Goal: Task Accomplishment & Management: Manage account settings

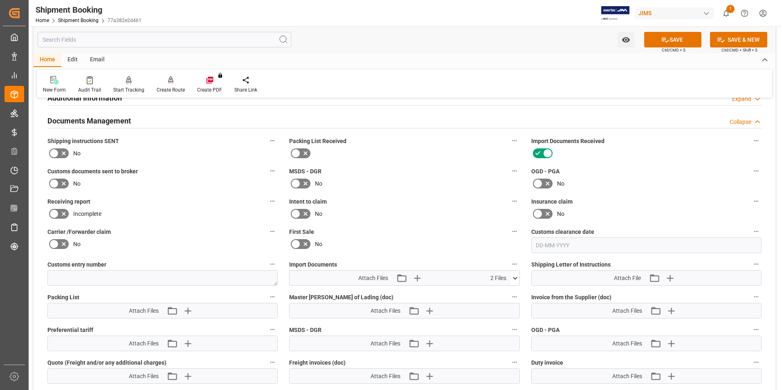
scroll to position [246, 0]
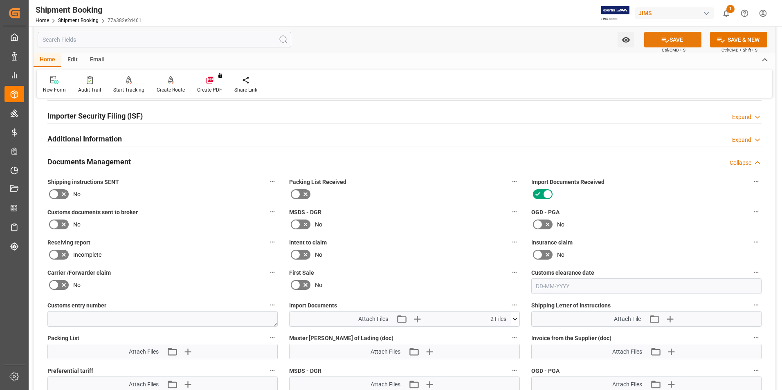
click at [386, 37] on button "SAVE" at bounding box center [673, 40] width 57 height 16
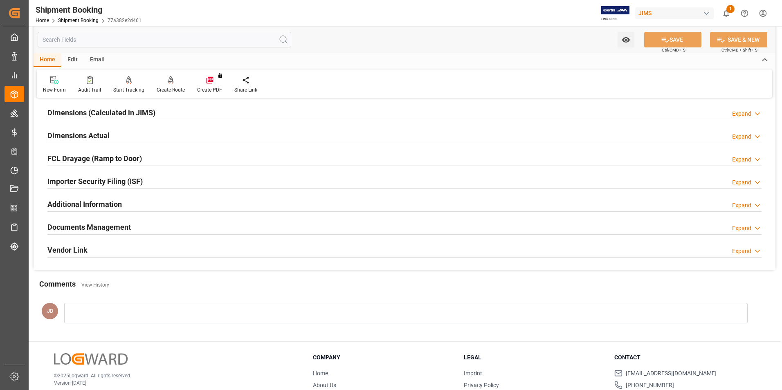
scroll to position [205, 0]
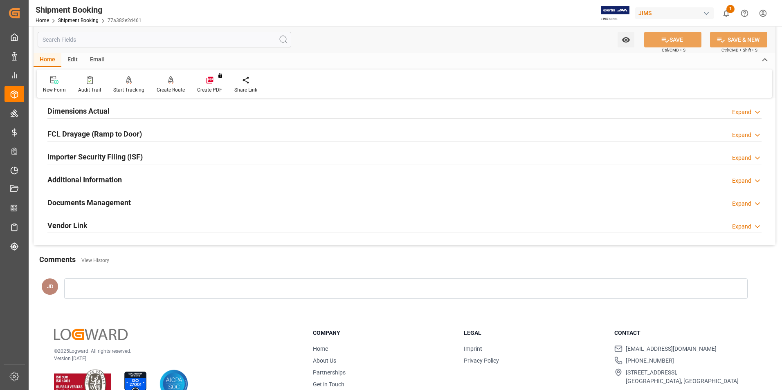
click at [94, 201] on h2 "Documents Management" at bounding box center [88, 202] width 83 height 11
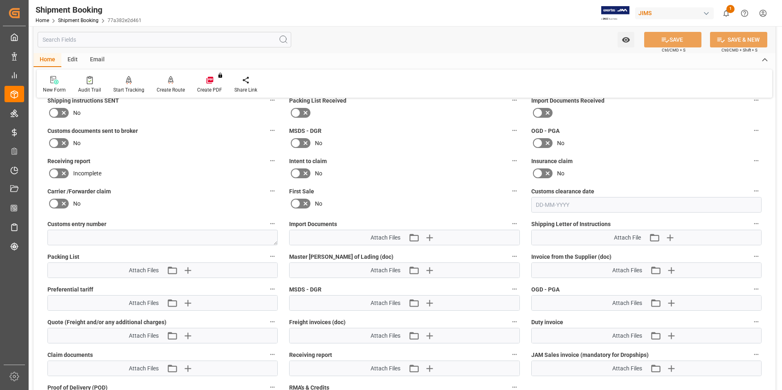
scroll to position [327, 0]
click at [548, 110] on icon at bounding box center [548, 113] width 10 height 10
click at [0, 0] on input "checkbox" at bounding box center [0, 0] width 0 height 0
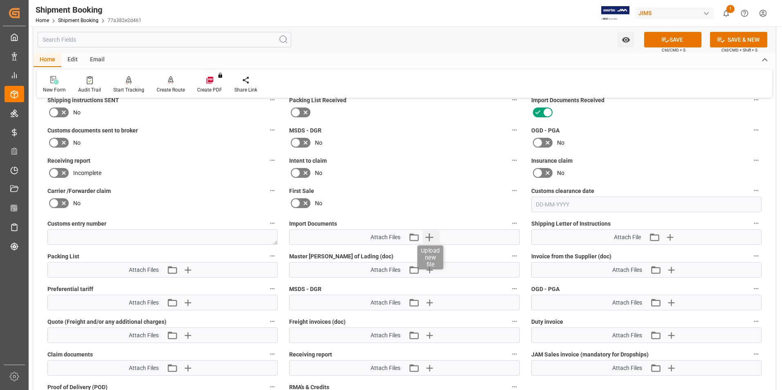
click at [430, 239] on icon "button" at bounding box center [430, 238] width 8 height 8
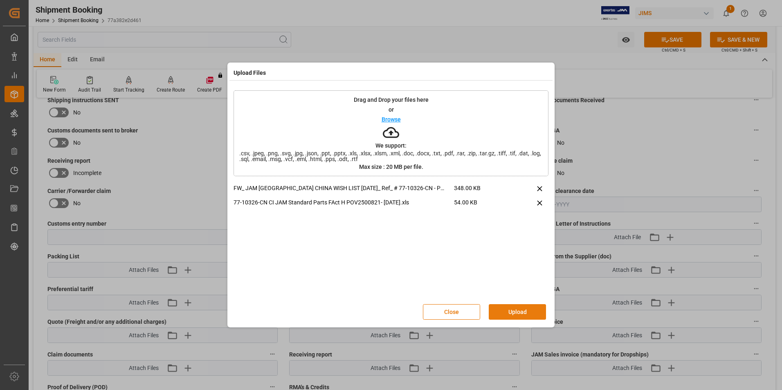
click at [532, 314] on button "Upload" at bounding box center [517, 312] width 57 height 16
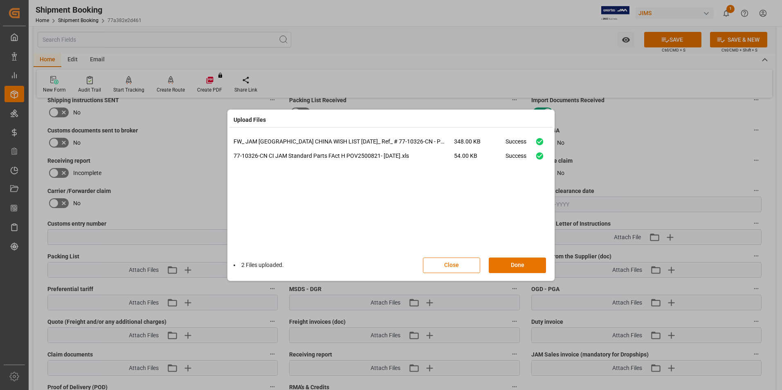
drag, startPoint x: 518, startPoint y: 268, endPoint x: 606, endPoint y: 139, distance: 156.0
click at [518, 266] on button "Done" at bounding box center [517, 266] width 57 height 16
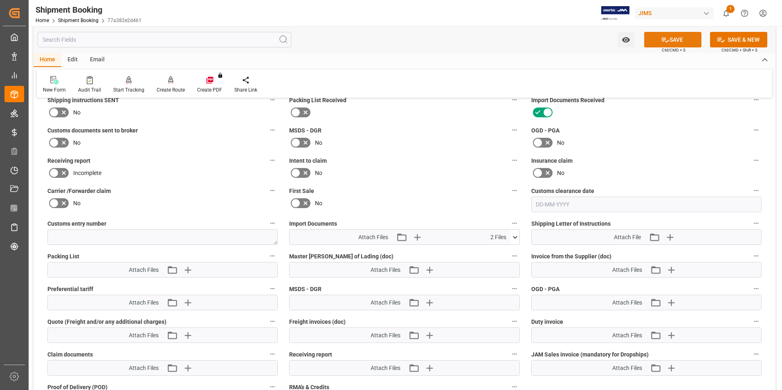
click at [652, 39] on button "SAVE" at bounding box center [673, 40] width 57 height 16
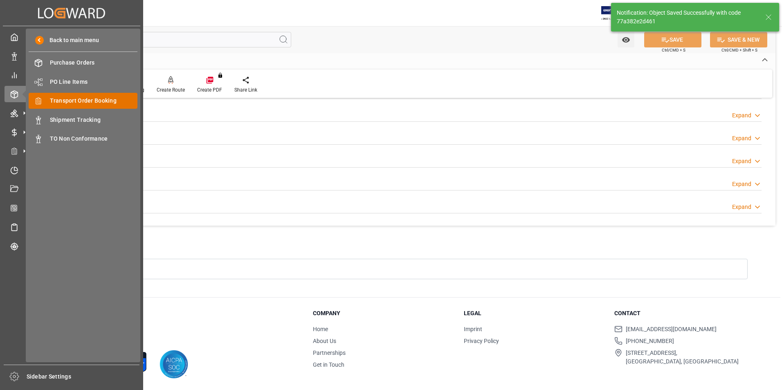
scroll to position [224, 0]
click at [72, 97] on span "Transport Order Booking" at bounding box center [94, 101] width 88 height 9
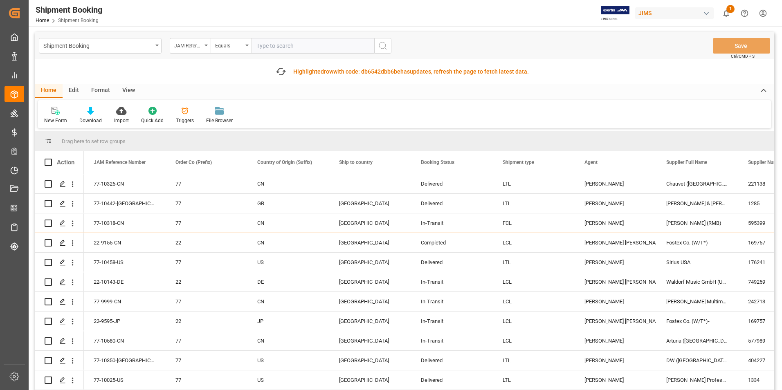
click at [296, 46] on input "text" at bounding box center [313, 46] width 123 height 16
paste input "77-10581-CN"
type input "77-10581-CN"
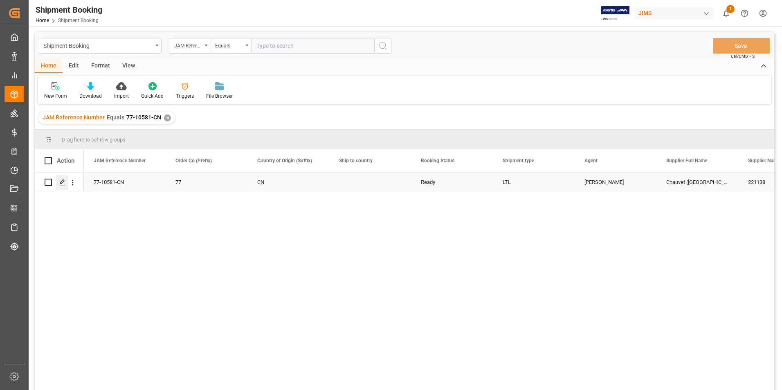
click at [62, 182] on icon "Press SPACE to select this row." at bounding box center [62, 182] width 7 height 7
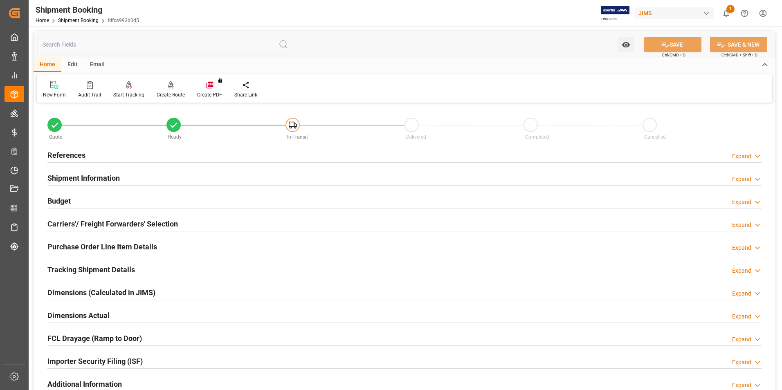
click at [70, 179] on h2 "Shipment Information" at bounding box center [83, 178] width 72 height 11
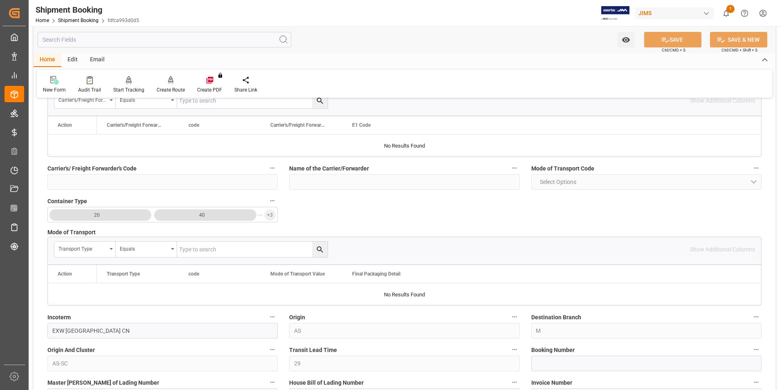
scroll to position [164, 0]
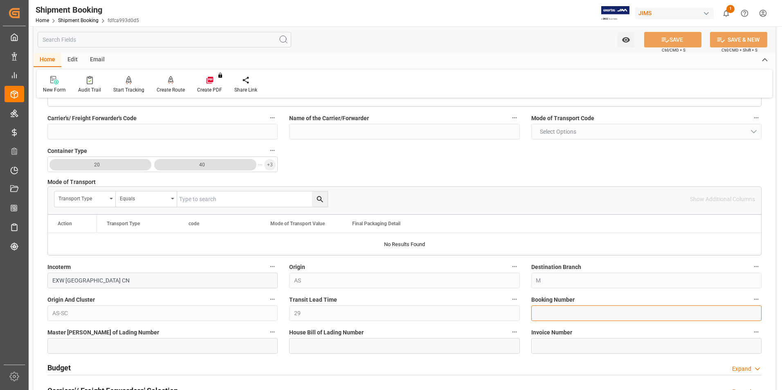
click at [550, 314] on input at bounding box center [647, 314] width 230 height 16
paste input "883310344038"
type input "883310344038"
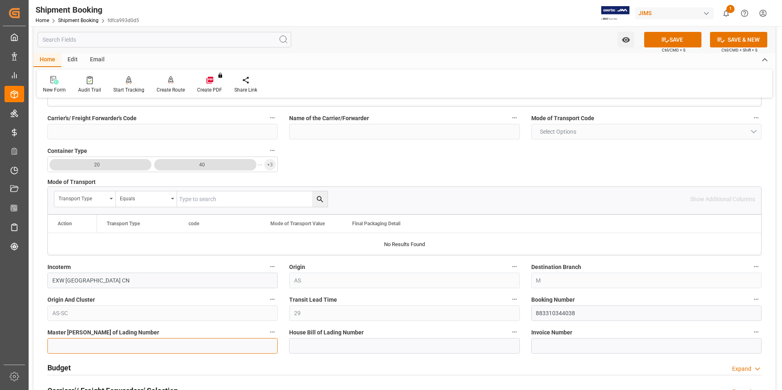
click at [140, 343] on input at bounding box center [162, 346] width 230 height 16
paste input "883310344038"
type input "883310344038"
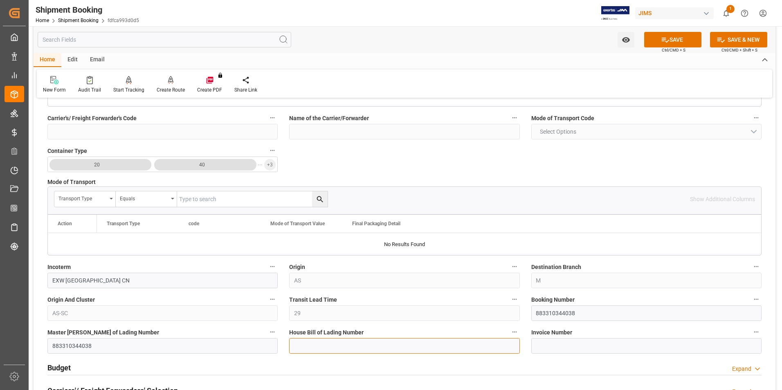
click at [312, 342] on input at bounding box center [404, 346] width 230 height 16
paste input "883310344038"
type input "883310344038"
click at [674, 38] on button "SAVE" at bounding box center [673, 40] width 57 height 16
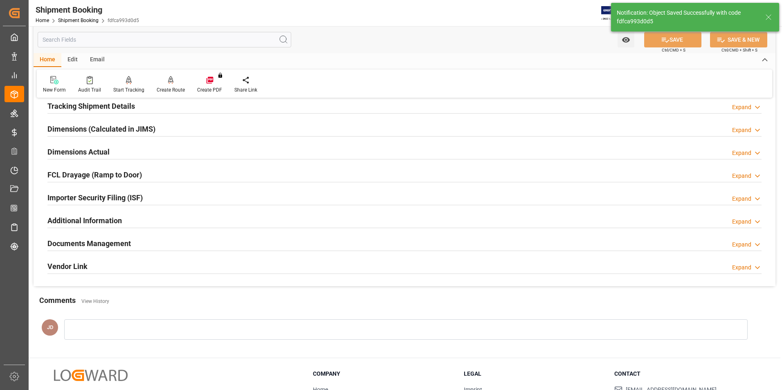
scroll to position [0, 0]
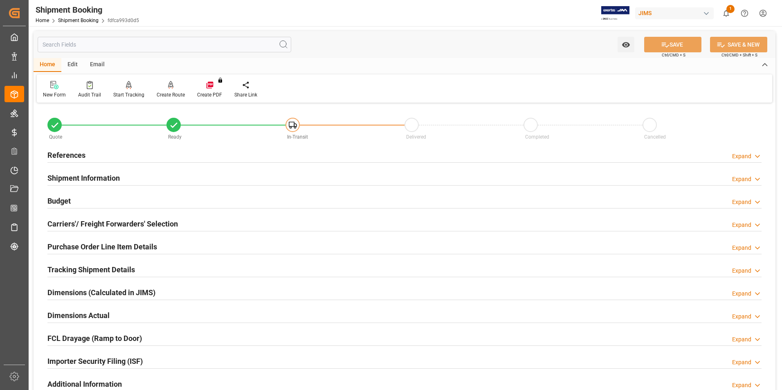
click at [66, 202] on h2 "Budget" at bounding box center [58, 201] width 23 height 11
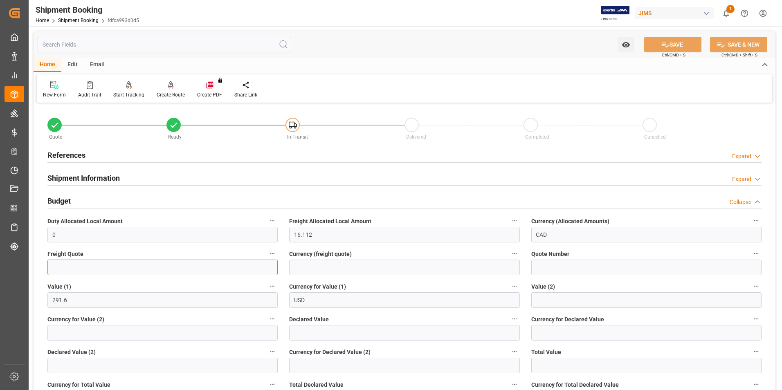
click at [79, 270] on input "text" at bounding box center [162, 268] width 230 height 16
type input "155"
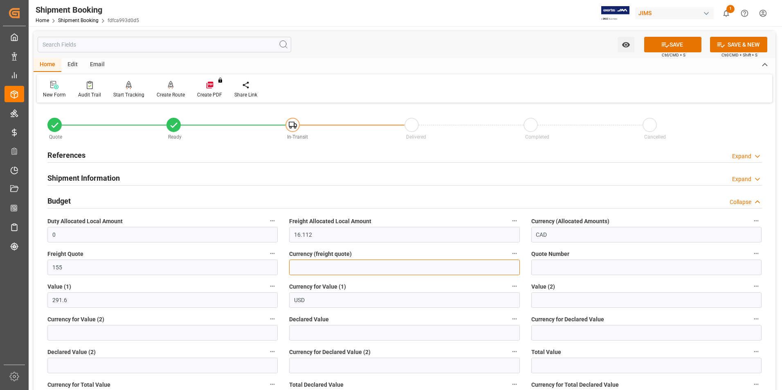
click at [295, 266] on input at bounding box center [404, 268] width 230 height 16
type input "usd"
click at [329, 336] on input "text" at bounding box center [404, 333] width 230 height 16
type input "291.6"
click at [560, 338] on input at bounding box center [647, 333] width 230 height 16
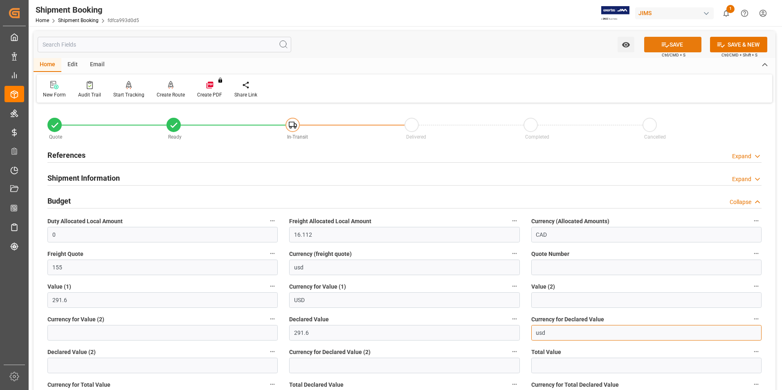
type input "usd"
click at [669, 42] on button "SAVE" at bounding box center [673, 45] width 57 height 16
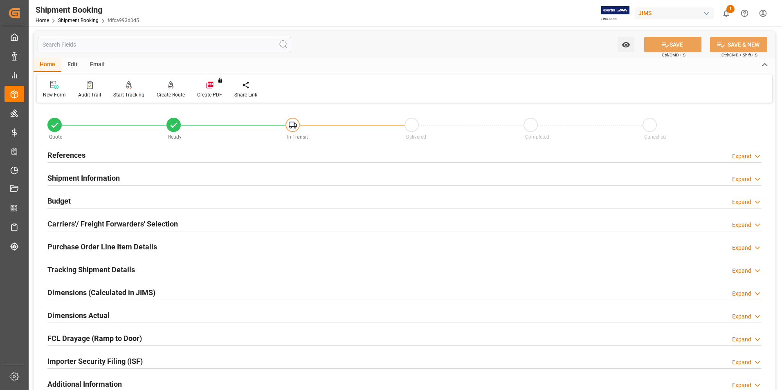
click at [108, 225] on h2 "Carriers'/ Freight Forwarders' Selection" at bounding box center [112, 224] width 131 height 11
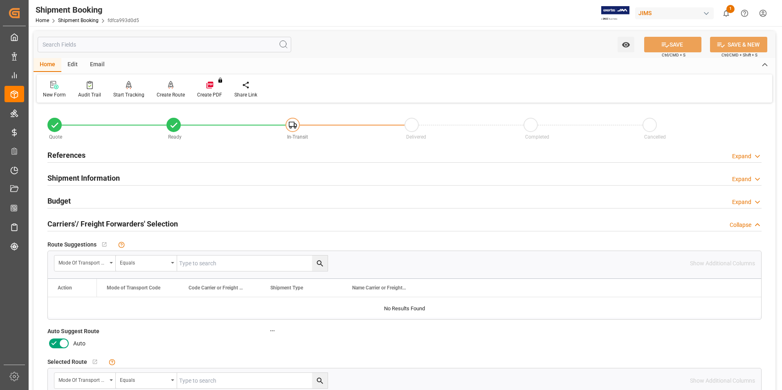
click at [57, 342] on icon at bounding box center [54, 344] width 10 height 10
click at [0, 0] on input "checkbox" at bounding box center [0, 0] width 0 height 0
click at [674, 47] on button "SAVE" at bounding box center [673, 45] width 57 height 16
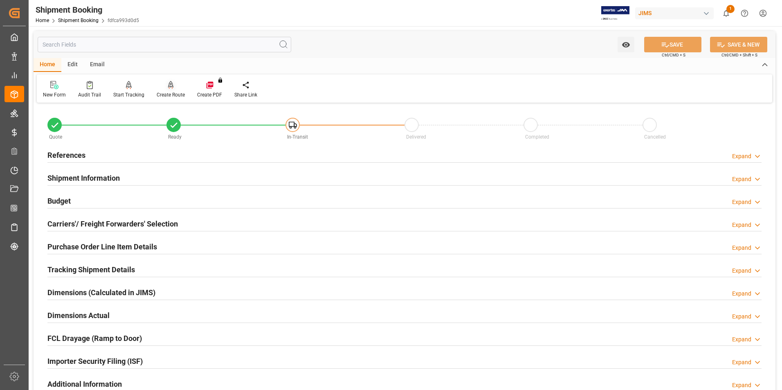
click at [168, 92] on div "Create Route" at bounding box center [171, 94] width 28 height 7
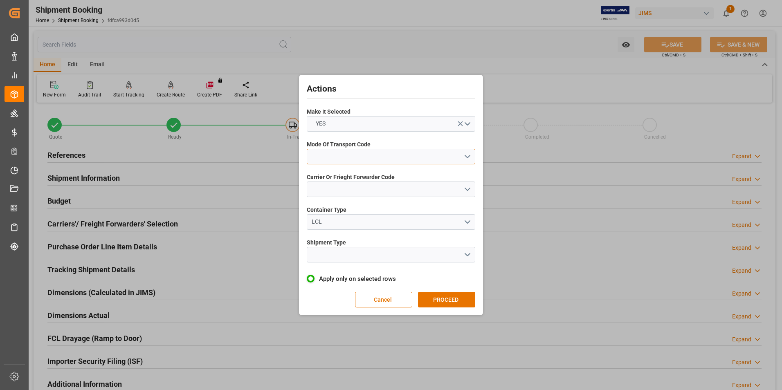
click at [325, 157] on button "open menu" at bounding box center [391, 157] width 169 height 16
click at [337, 173] on div "2- COURIER AIR" at bounding box center [391, 175] width 168 height 17
click at [351, 185] on button "open menu" at bounding box center [391, 190] width 169 height 16
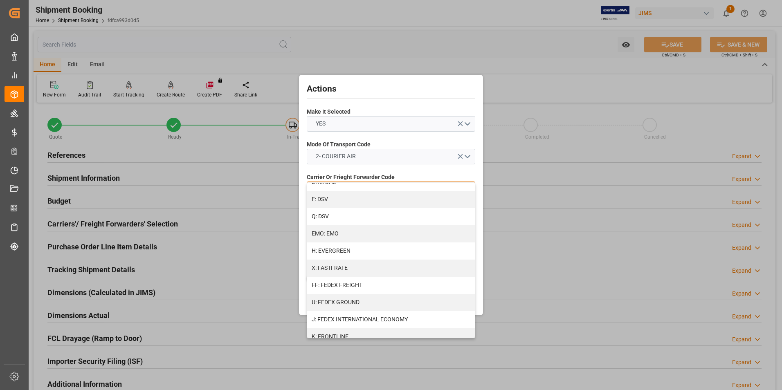
scroll to position [164, 0]
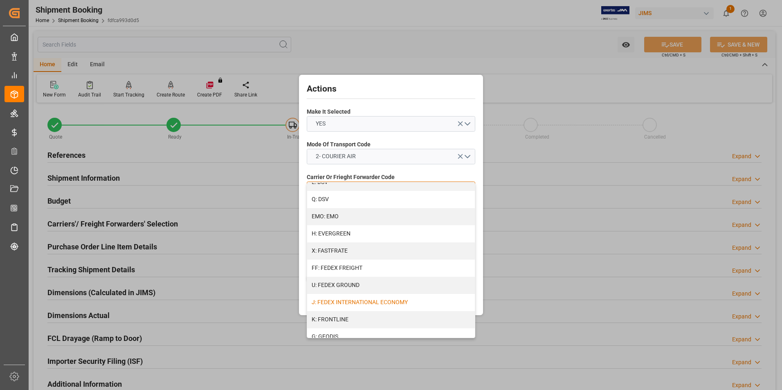
click at [384, 300] on div "J: FEDEX INTERNATIONAL ECONOMY" at bounding box center [391, 302] width 168 height 17
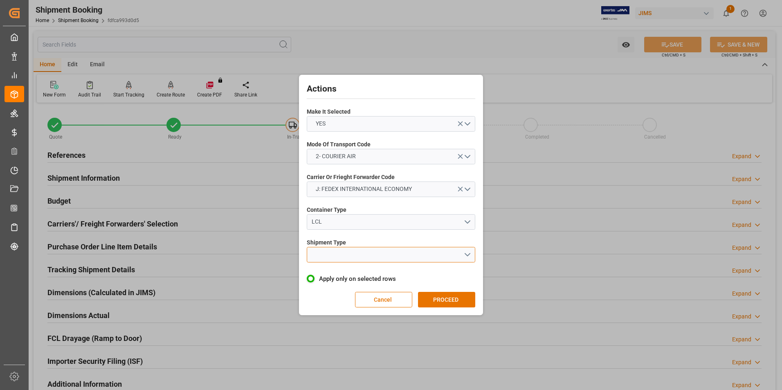
click at [349, 257] on button "open menu" at bounding box center [391, 255] width 169 height 16
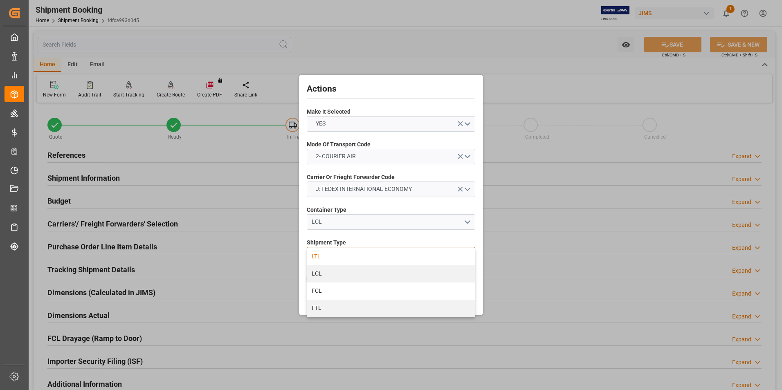
click at [347, 254] on div "LTL" at bounding box center [391, 256] width 168 height 17
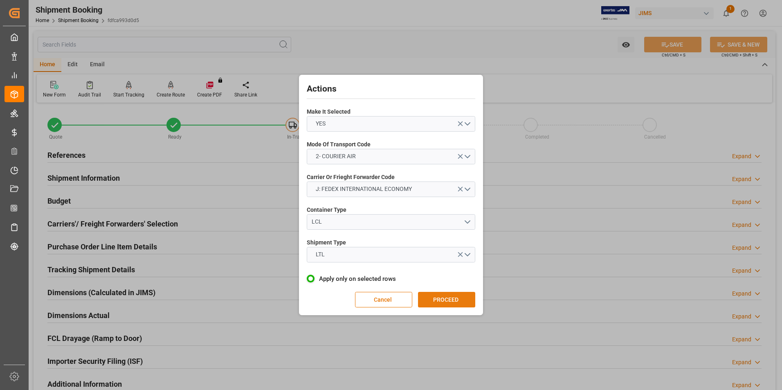
click at [438, 302] on button "PROCEED" at bounding box center [446, 300] width 57 height 16
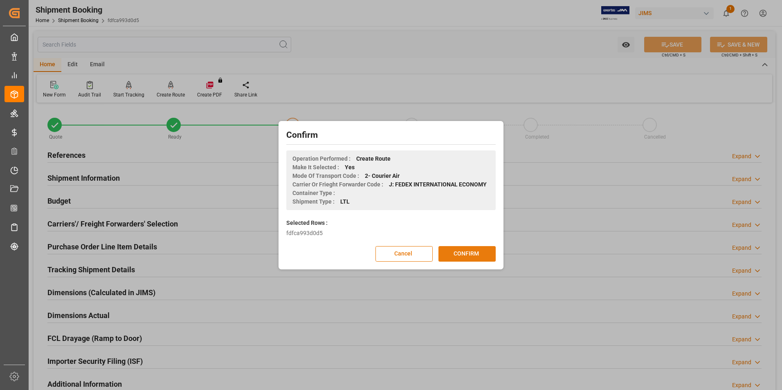
click at [464, 256] on button "CONFIRM" at bounding box center [467, 254] width 57 height 16
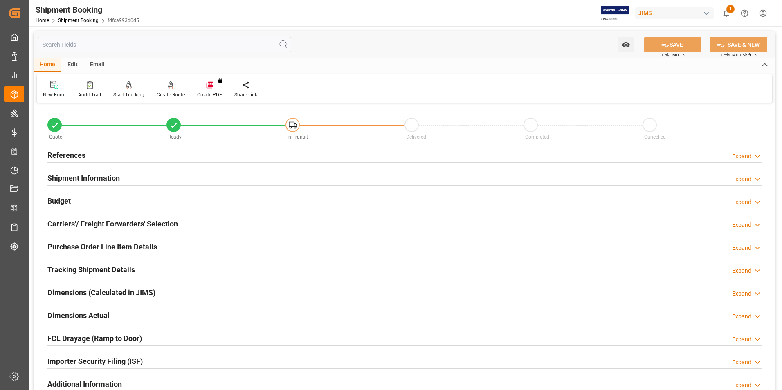
click at [85, 316] on h2 "Dimensions Actual" at bounding box center [78, 315] width 62 height 11
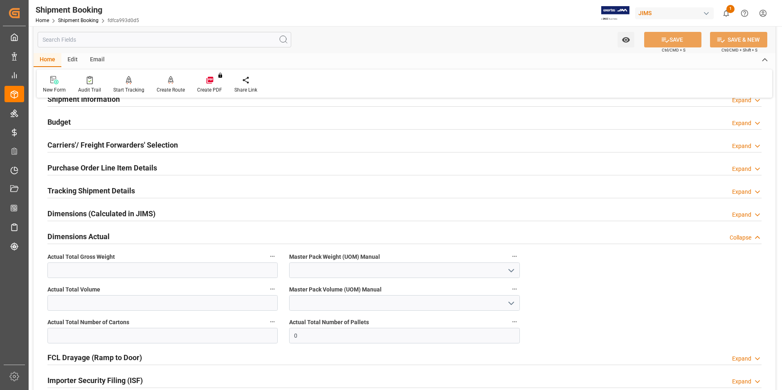
scroll to position [82, 0]
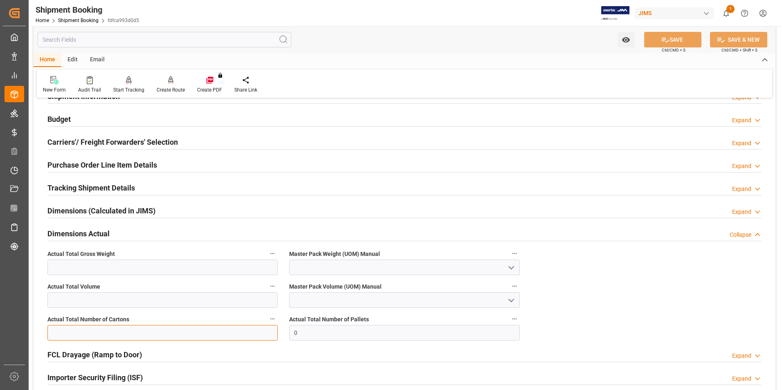
click at [92, 336] on input "text" at bounding box center [162, 333] width 230 height 16
type input "2"
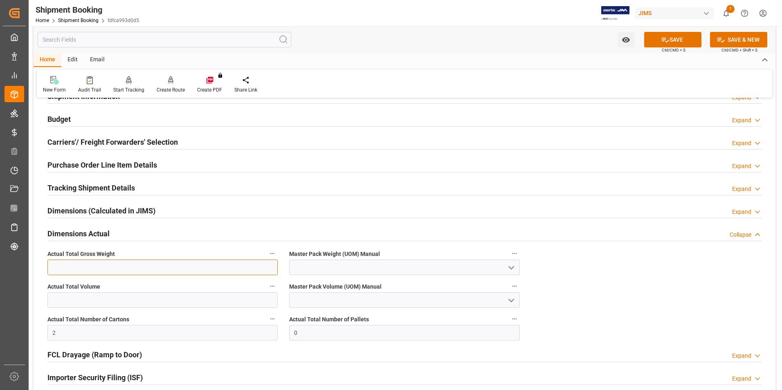
click at [60, 264] on input "text" at bounding box center [162, 268] width 230 height 16
type input "6"
click at [314, 267] on input at bounding box center [404, 268] width 230 height 16
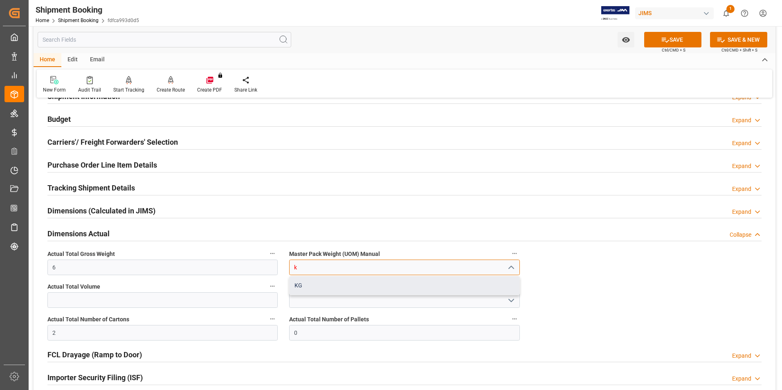
click at [320, 281] on div "KG" at bounding box center [405, 286] width 230 height 18
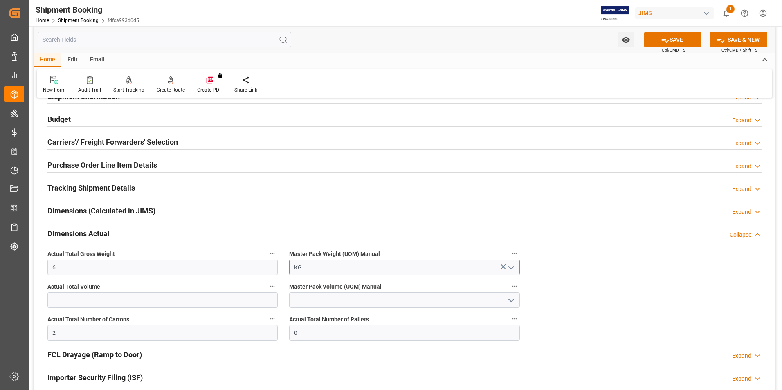
type input "KG"
click at [672, 50] on span "Ctrl/CMD + S" at bounding box center [674, 50] width 24 height 6
click at [670, 47] on span "Ctrl/CMD + S" at bounding box center [674, 50] width 24 height 6
click at [670, 43] on button "SAVE" at bounding box center [673, 40] width 57 height 16
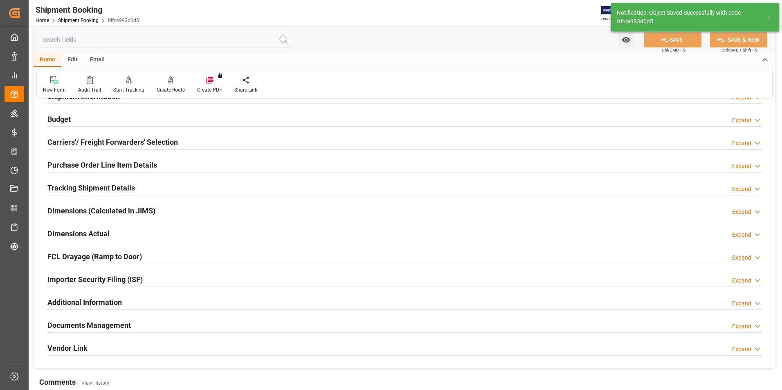
click at [70, 186] on h2 "Tracking Shipment Details" at bounding box center [91, 188] width 88 height 11
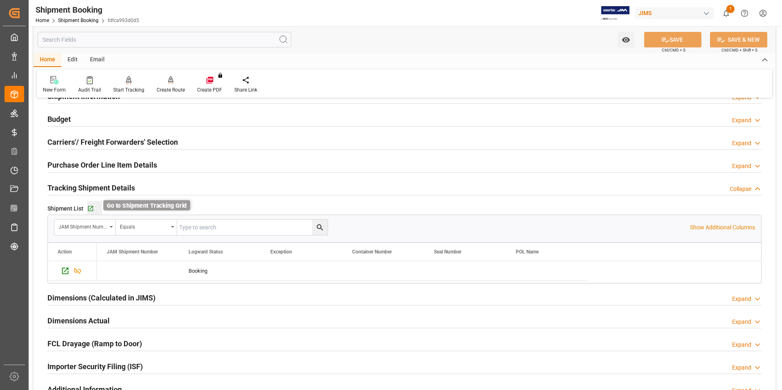
click at [91, 210] on icon "button" at bounding box center [90, 208] width 7 height 7
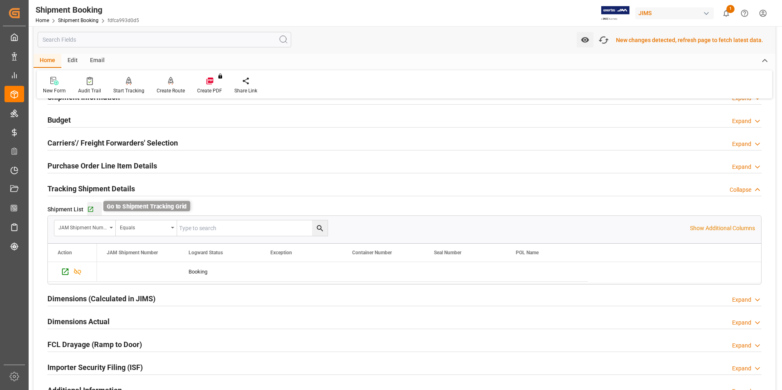
scroll to position [83, 0]
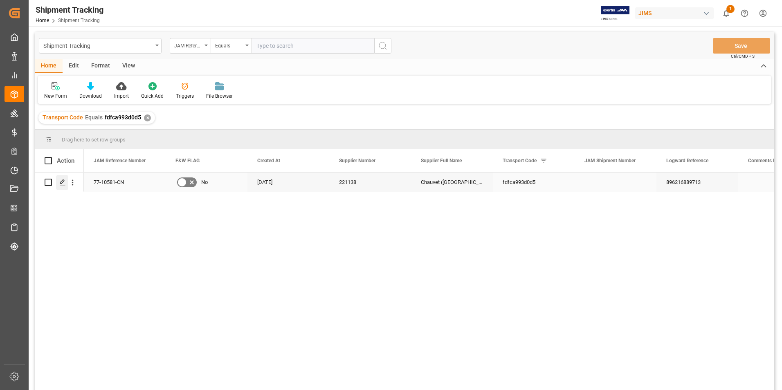
click at [64, 181] on polygon "Press SPACE to select this row." at bounding box center [62, 182] width 4 height 4
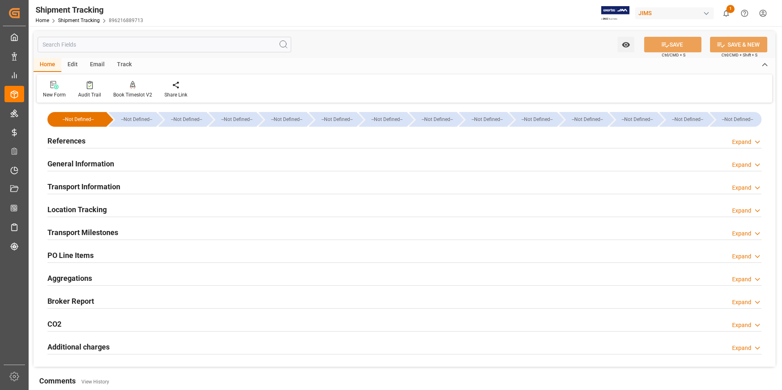
click at [66, 142] on h2 "References" at bounding box center [66, 140] width 38 height 11
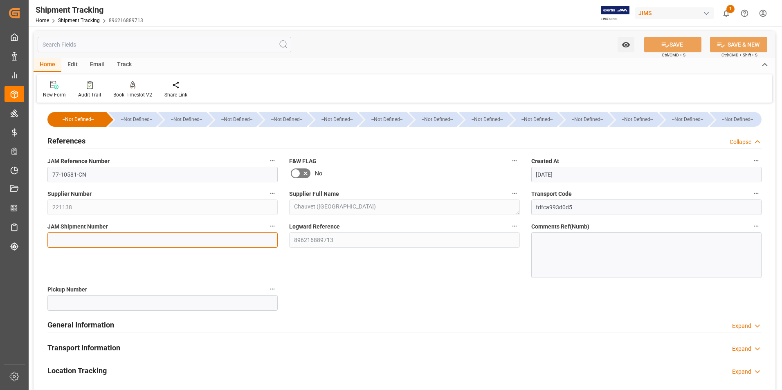
click at [107, 237] on input at bounding box center [162, 240] width 230 height 16
type input "72570"
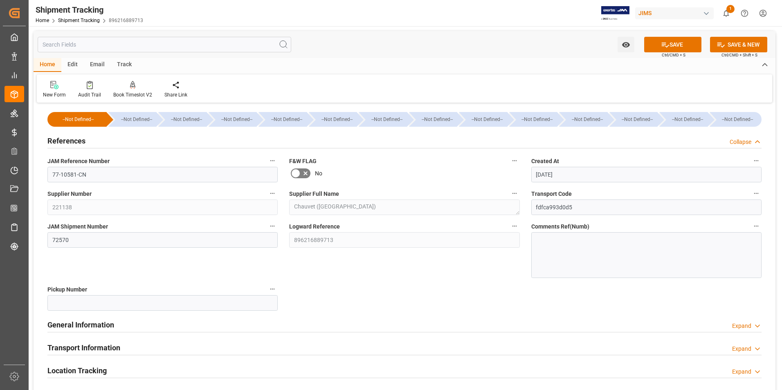
click at [668, 34] on div "Watch Option SAVE Ctrl/CMD + S SAVE & NEW Ctrl/CMD + Shift + S" at bounding box center [405, 44] width 742 height 27
click at [669, 41] on button "SAVE" at bounding box center [673, 45] width 57 height 16
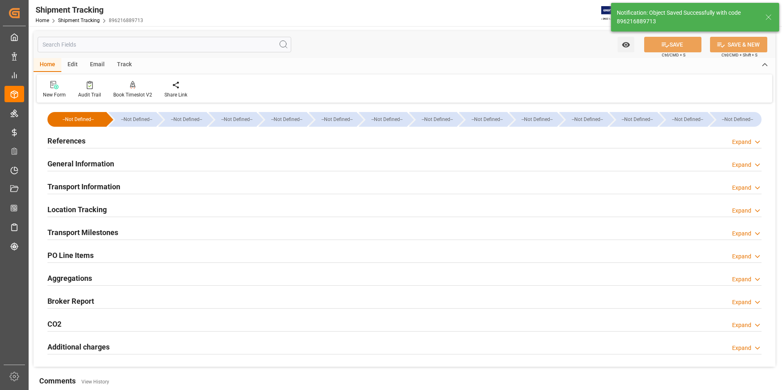
click at [86, 183] on h2 "Transport Information" at bounding box center [83, 186] width 73 height 11
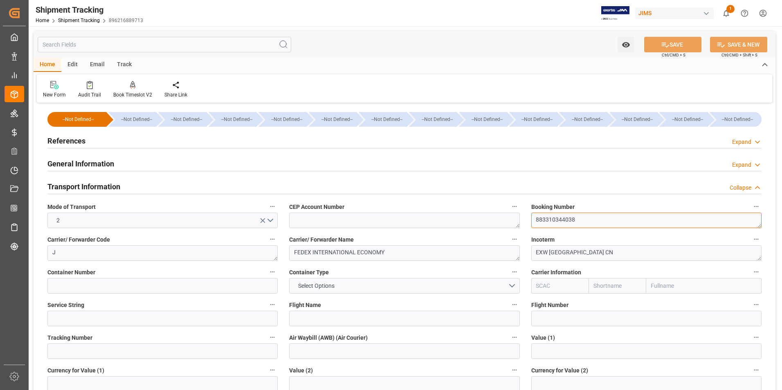
drag, startPoint x: 575, startPoint y: 219, endPoint x: 512, endPoint y: 224, distance: 63.7
click at [512, 224] on div "--Not Defined-- --Not Defined-- --Not Defined-- --Not Defined-- --Not Defined--…" at bounding box center [405, 383] width 742 height 557
click at [110, 350] on input at bounding box center [162, 352] width 230 height 16
paste input "883310344038"
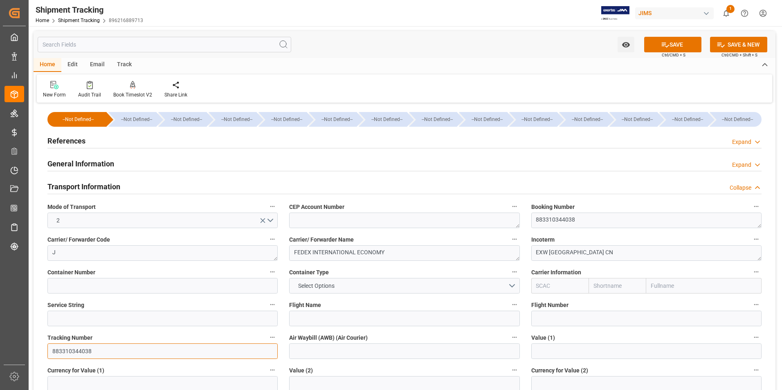
type input "883310344038"
click at [319, 353] on input at bounding box center [404, 352] width 230 height 16
paste input "883310344038"
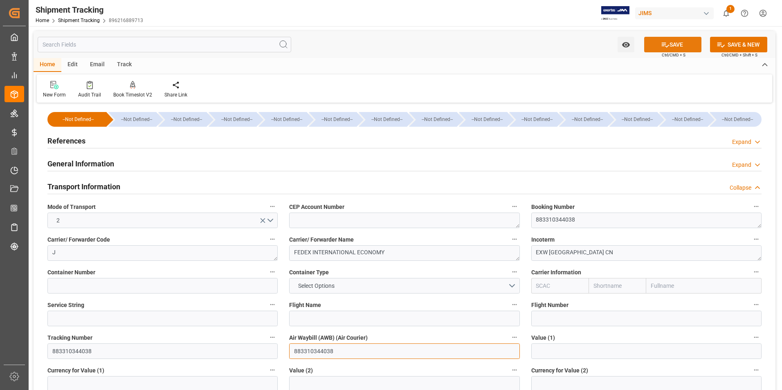
type input "883310344038"
click at [675, 44] on button "SAVE" at bounding box center [673, 45] width 57 height 16
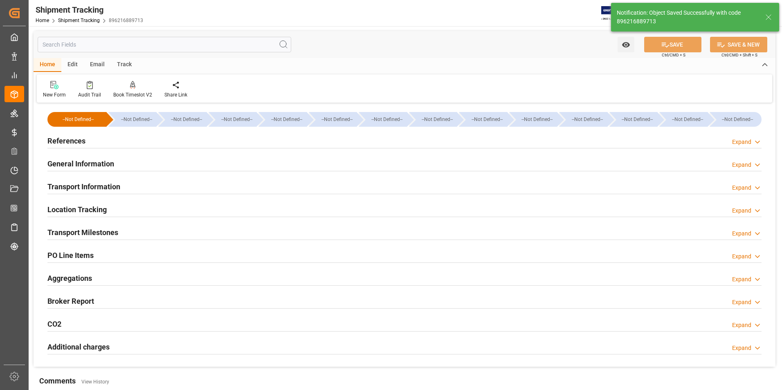
click at [88, 164] on h2 "General Information" at bounding box center [80, 163] width 67 height 11
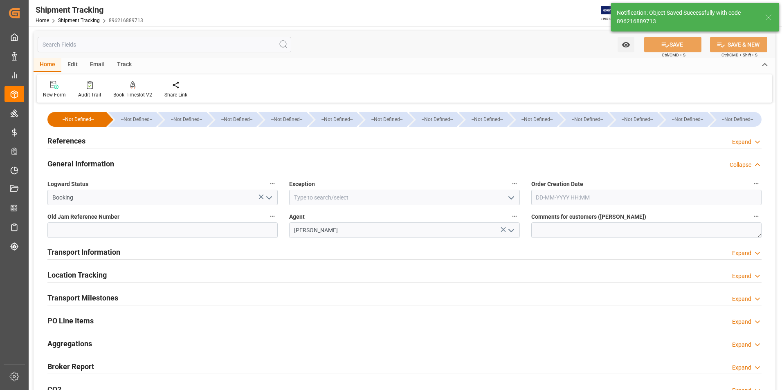
click at [270, 197] on icon "open menu" at bounding box center [269, 198] width 10 height 10
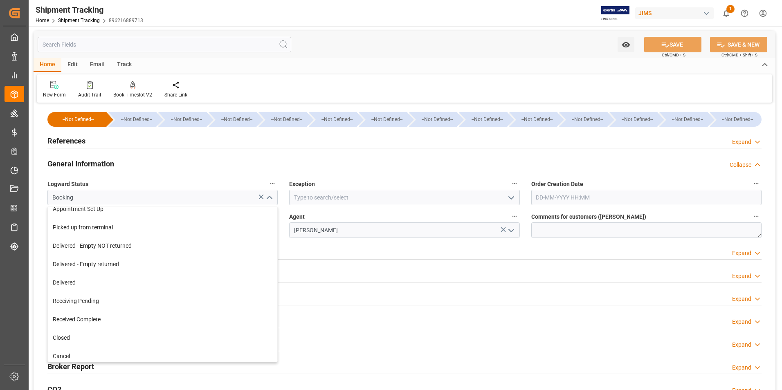
scroll to position [139, 0]
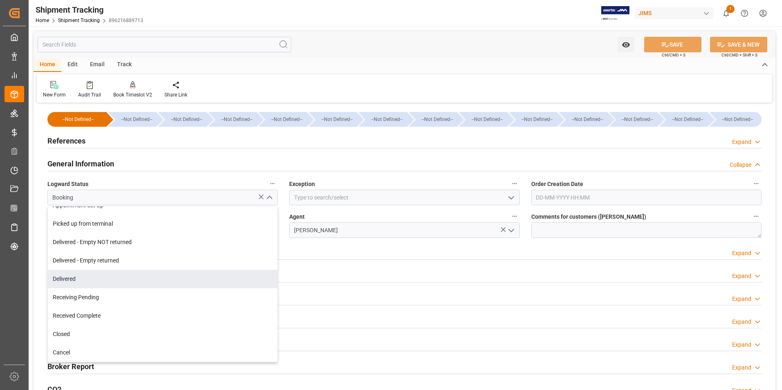
click at [124, 278] on div "Delivered" at bounding box center [163, 279] width 230 height 18
type input "Delivered"
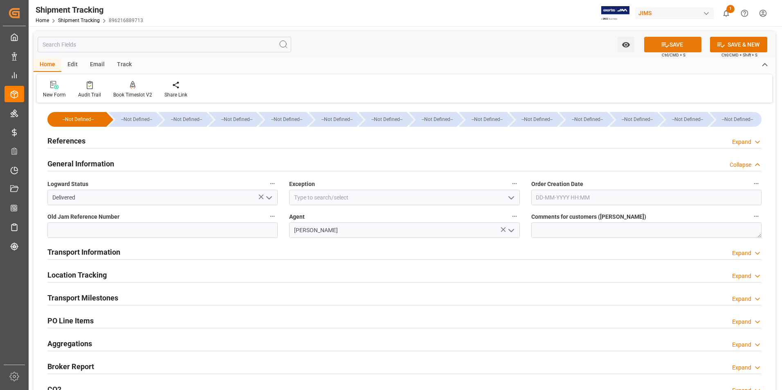
click at [674, 40] on button "SAVE" at bounding box center [673, 45] width 57 height 16
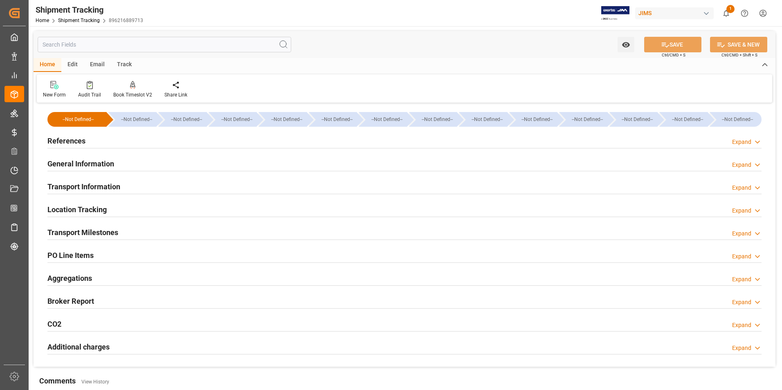
click at [91, 232] on h2 "Transport Milestones" at bounding box center [82, 232] width 71 height 11
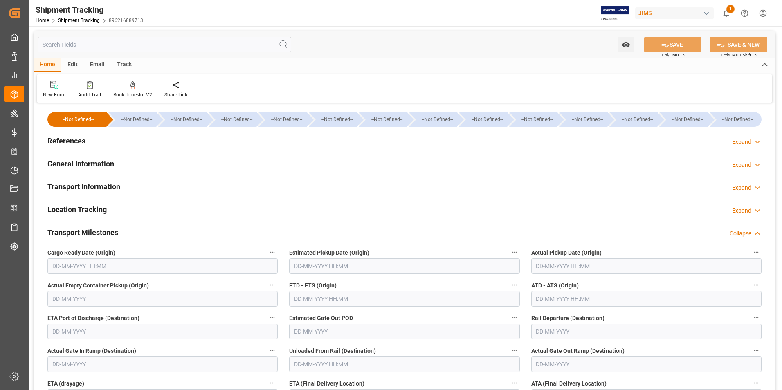
click at [553, 264] on input "text" at bounding box center [647, 267] width 230 height 16
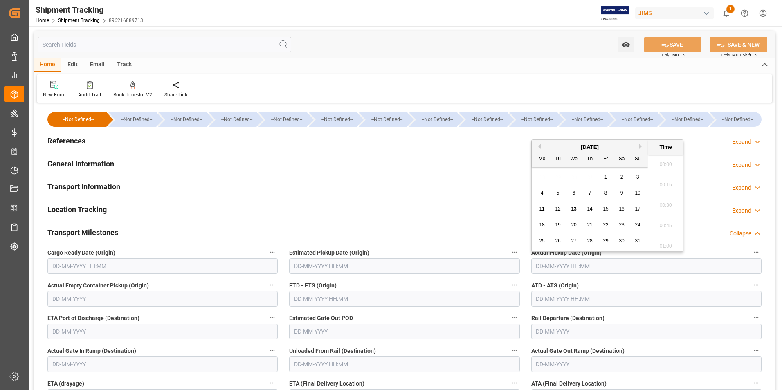
scroll to position [1271, 0]
click at [577, 192] on div "6" at bounding box center [574, 194] width 10 height 10
type input "06-08-2025 00:00"
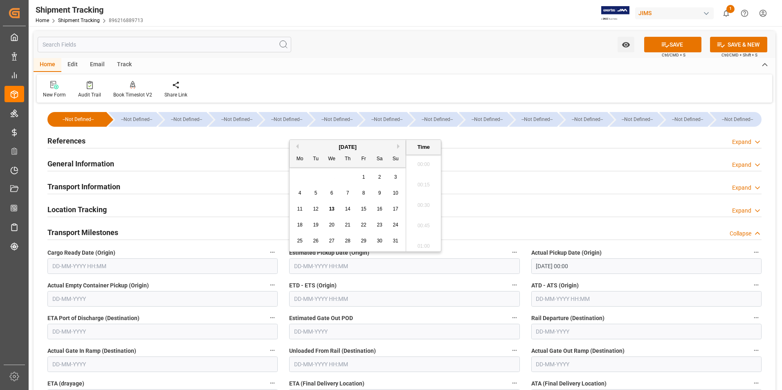
click at [331, 270] on input "text" at bounding box center [404, 267] width 230 height 16
click at [300, 300] on input "text" at bounding box center [404, 299] width 230 height 16
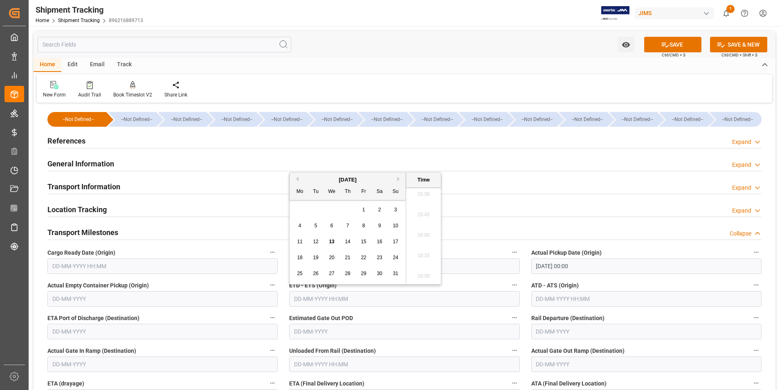
click at [300, 216] on div "28 29 30 31 1 2 3" at bounding box center [348, 210] width 112 height 16
click at [334, 226] on div "6" at bounding box center [332, 226] width 10 height 10
type input "06-08-2025 00:00"
click at [549, 300] on input "text" at bounding box center [647, 299] width 230 height 16
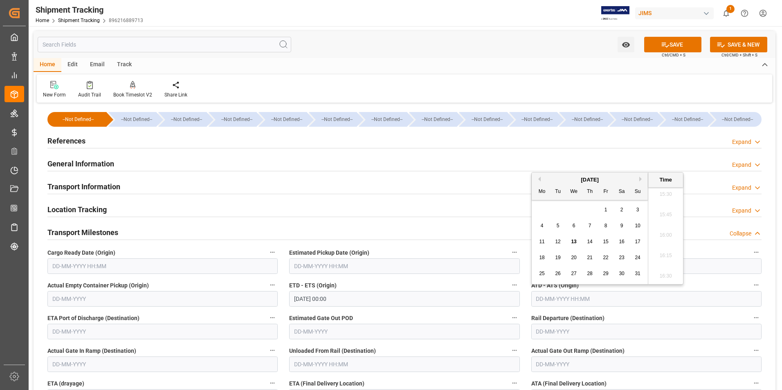
click at [534, 210] on div "28 29 30 31 1 2 3" at bounding box center [590, 210] width 112 height 16
click at [573, 226] on span "6" at bounding box center [574, 226] width 3 height 6
type input "06-08-2025 00:00"
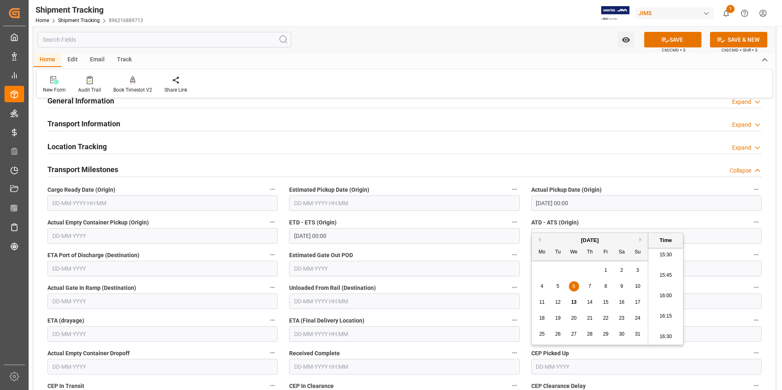
scroll to position [82, 0]
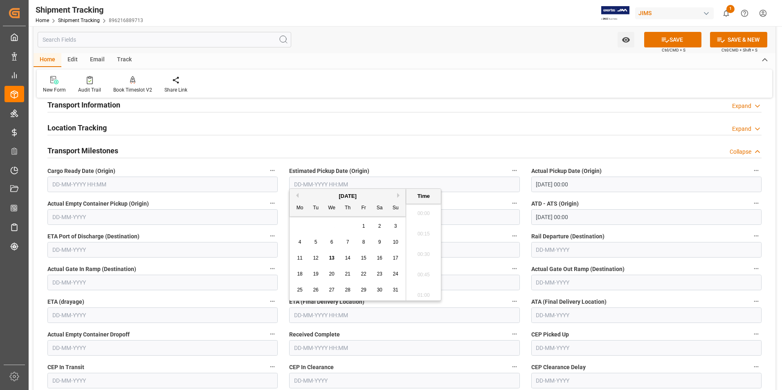
click at [312, 313] on input "text" at bounding box center [404, 316] width 230 height 16
click at [299, 259] on span "11" at bounding box center [299, 258] width 5 height 6
type input "11-08-2025 00:00"
click at [687, 38] on button "SAVE" at bounding box center [673, 40] width 57 height 16
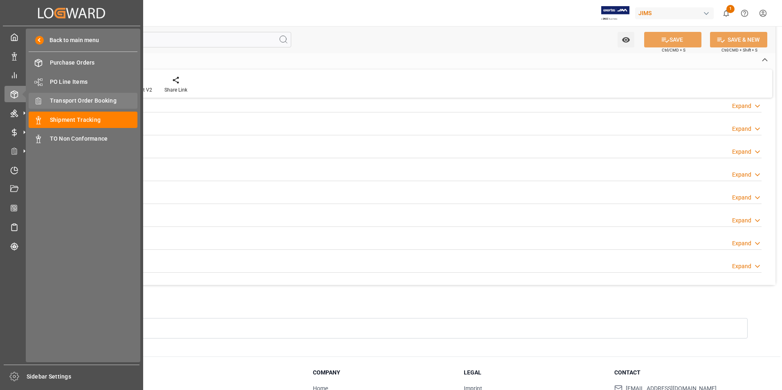
click at [81, 99] on span "Transport Order Booking" at bounding box center [94, 101] width 88 height 9
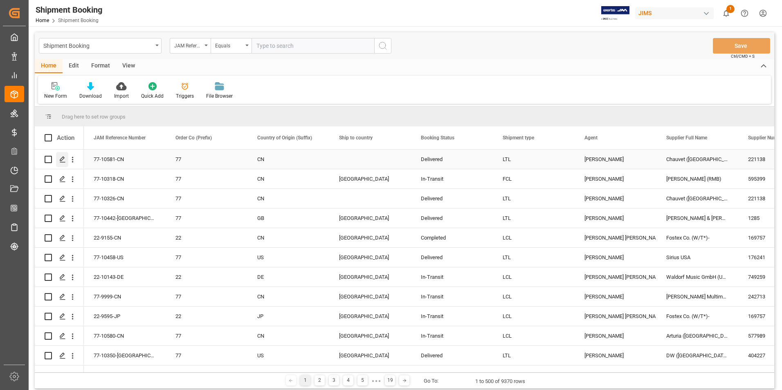
click at [62, 159] on icon "Press SPACE to select this row." at bounding box center [62, 159] width 7 height 7
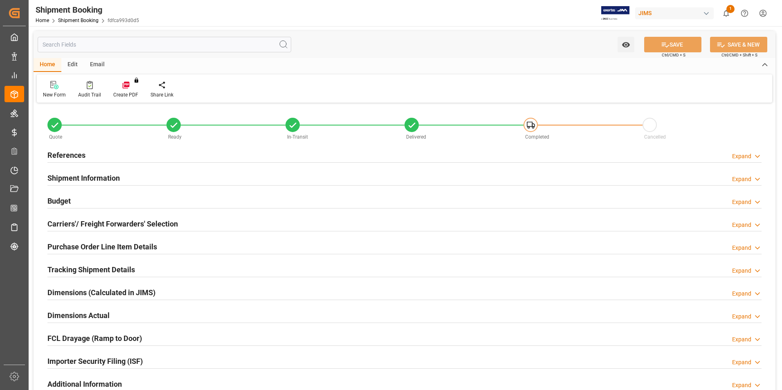
type input "1"
click at [90, 245] on h2 "Purchase Order Line Item Details" at bounding box center [102, 246] width 110 height 11
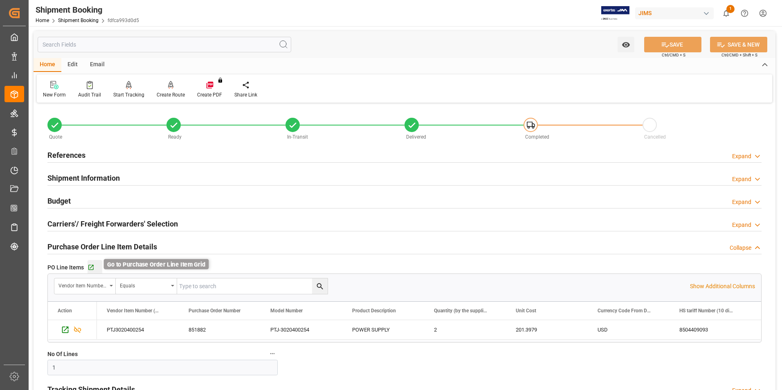
click at [92, 268] on icon "button" at bounding box center [91, 267] width 7 height 7
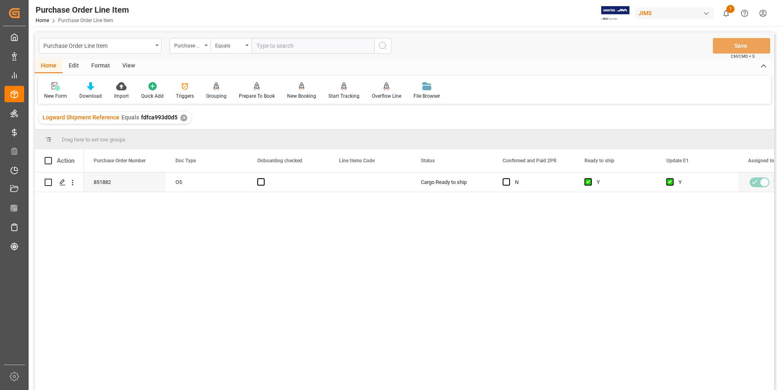
click at [131, 64] on div "View" at bounding box center [128, 66] width 25 height 14
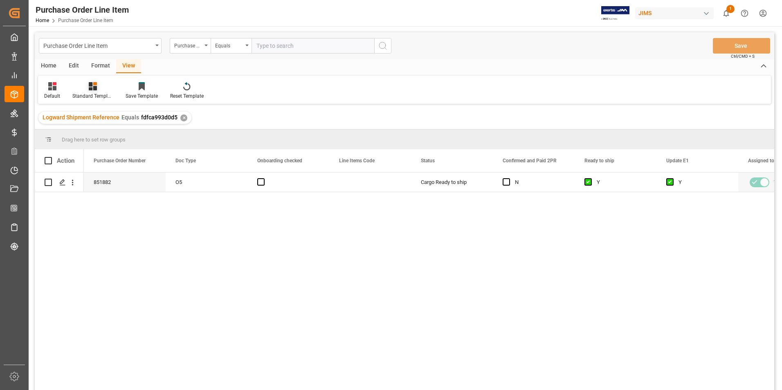
click at [92, 91] on div "Standard Templates" at bounding box center [92, 91] width 53 height 18
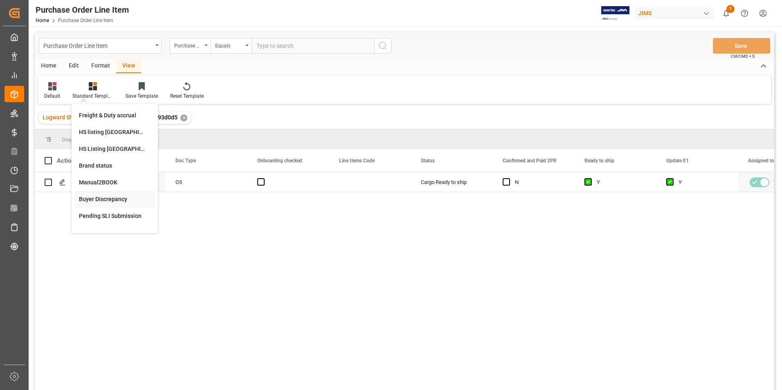
click at [104, 198] on div "Buyer Discrepancy" at bounding box center [115, 199] width 72 height 9
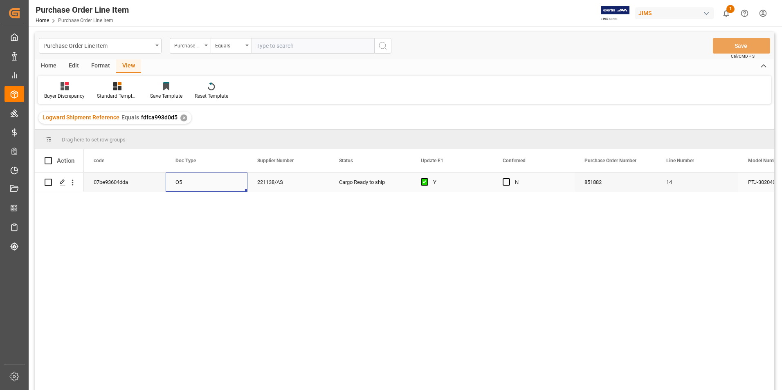
click at [242, 179] on div "O5" at bounding box center [207, 182] width 82 height 19
click at [509, 181] on span "Press SPACE to select this row." at bounding box center [506, 181] width 7 height 7
click at [509, 178] on input "Press SPACE to select this row." at bounding box center [509, 178] width 0 height 0
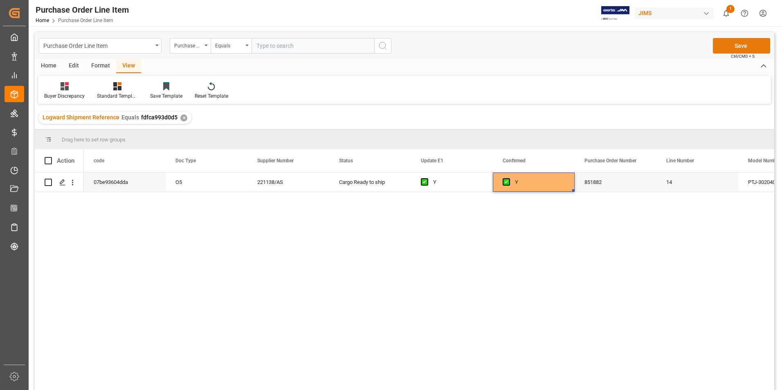
click at [748, 48] on button "Save" at bounding box center [741, 46] width 57 height 16
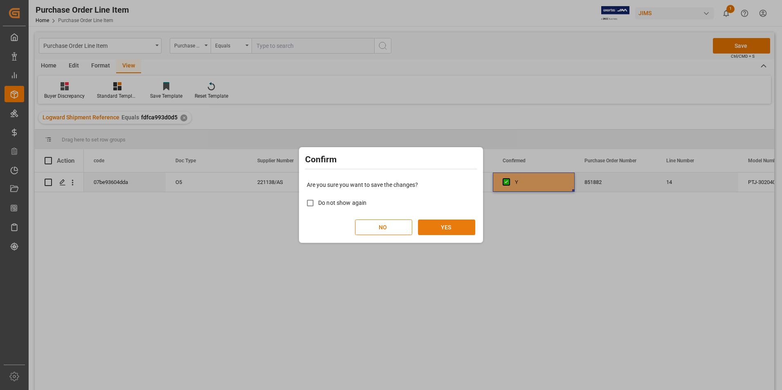
click at [457, 224] on button "YES" at bounding box center [446, 228] width 57 height 16
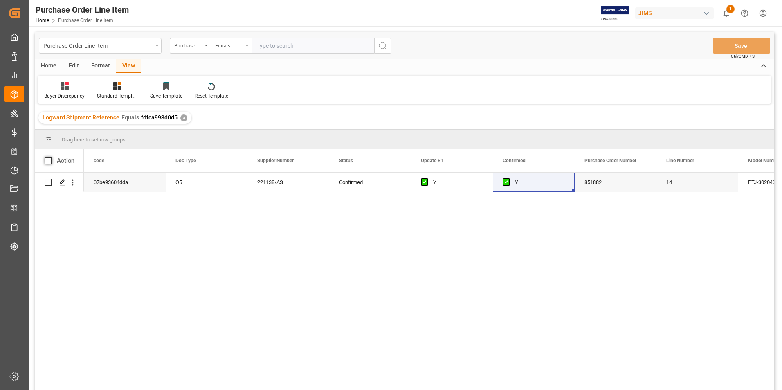
click at [48, 161] on span at bounding box center [48, 160] width 7 height 7
click at [51, 157] on input "checkbox" at bounding box center [51, 157] width 0 height 0
checkbox input "true"
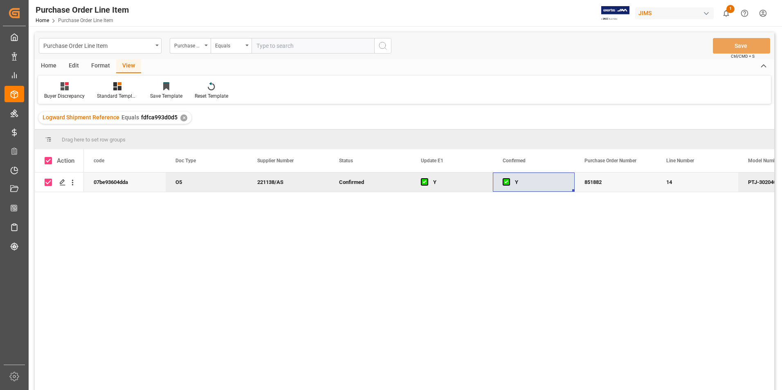
click at [47, 64] on div "Home" at bounding box center [49, 66] width 28 height 14
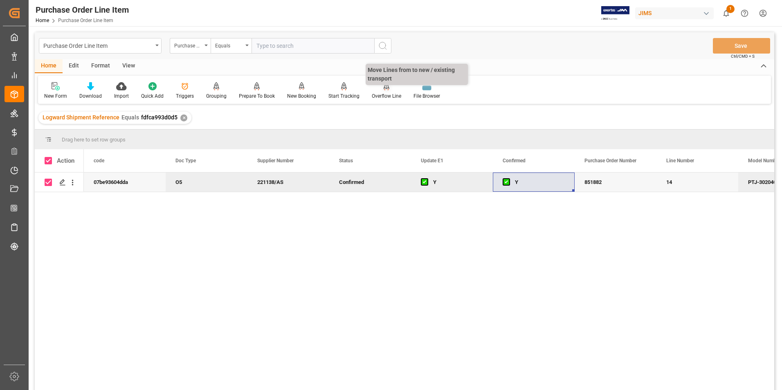
click at [387, 95] on div "Overflow Line" at bounding box center [386, 95] width 29 height 7
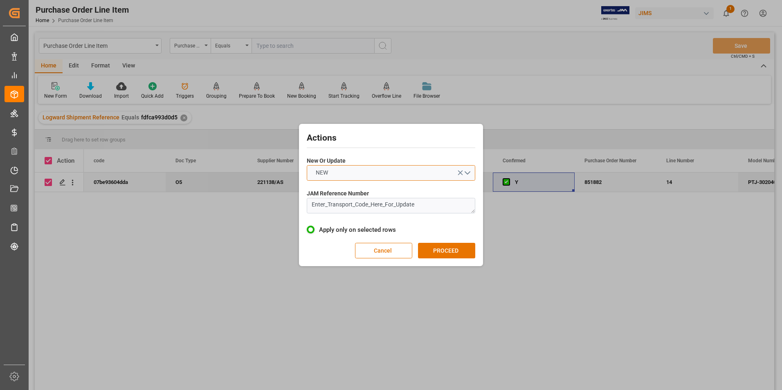
click at [352, 171] on button "NEW" at bounding box center [391, 173] width 169 height 16
click at [352, 191] on div "UPDATE" at bounding box center [391, 192] width 168 height 17
drag, startPoint x: 423, startPoint y: 207, endPoint x: 277, endPoint y: 207, distance: 145.7
click at [277, 207] on div "Actions New Or Update UPDATE JAM Reference Number Enter_Transport_Code_Here_For…" at bounding box center [391, 195] width 782 height 390
type textarea "77-10581-CN"
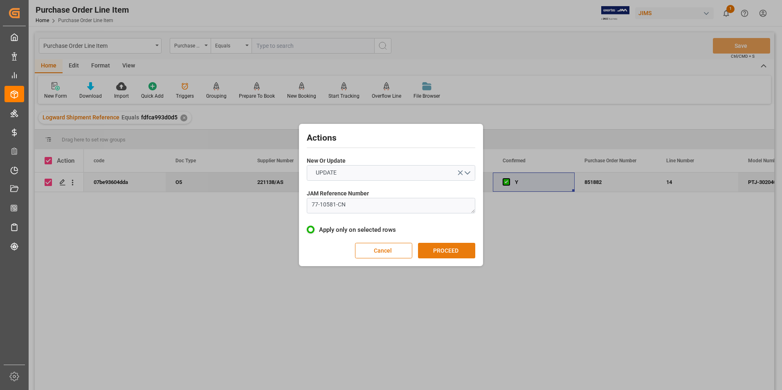
click at [459, 250] on button "PROCEED" at bounding box center [446, 251] width 57 height 16
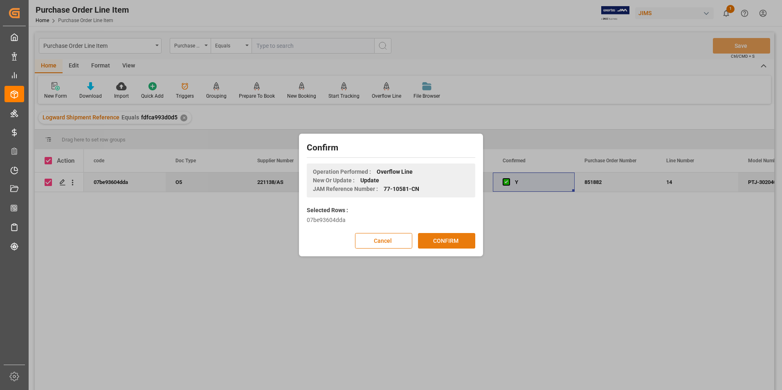
click at [444, 243] on button "CONFIRM" at bounding box center [446, 241] width 57 height 16
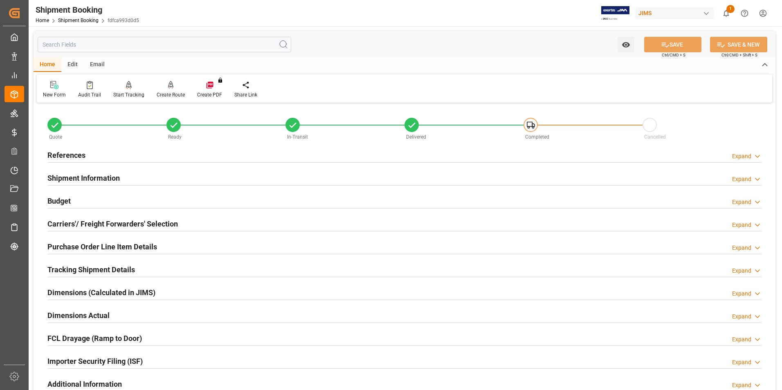
click at [90, 245] on h2 "Purchase Order Line Item Details" at bounding box center [102, 246] width 110 height 11
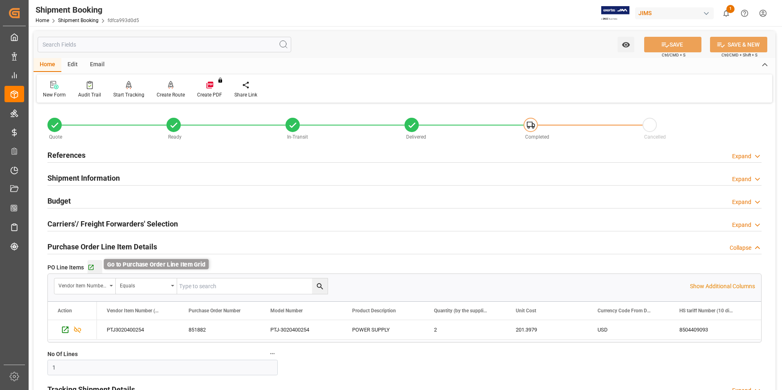
click at [91, 266] on icon "button" at bounding box center [91, 267] width 7 height 7
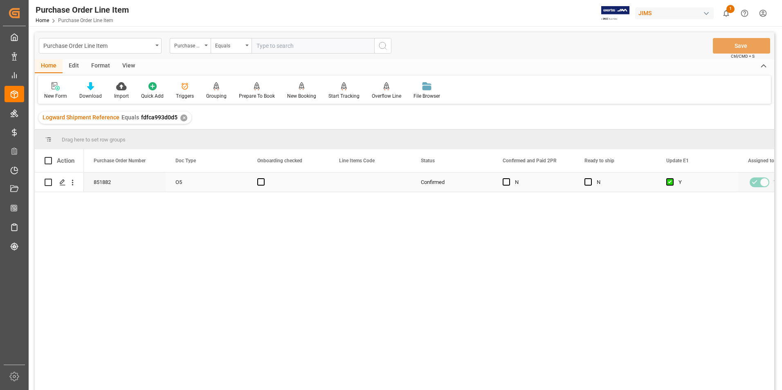
click at [584, 180] on div "N" at bounding box center [616, 182] width 82 height 19
click at [587, 182] on span "Press SPACE to select this row." at bounding box center [588, 181] width 7 height 7
click at [591, 178] on input "Press SPACE to select this row." at bounding box center [591, 178] width 0 height 0
click at [741, 46] on button "Save" at bounding box center [741, 46] width 57 height 16
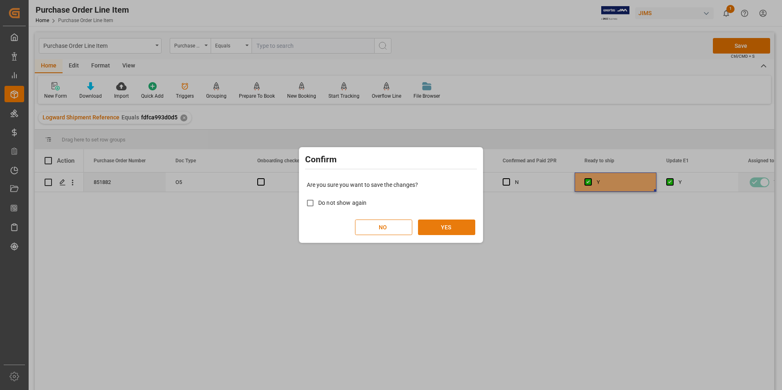
click at [436, 228] on button "YES" at bounding box center [446, 228] width 57 height 16
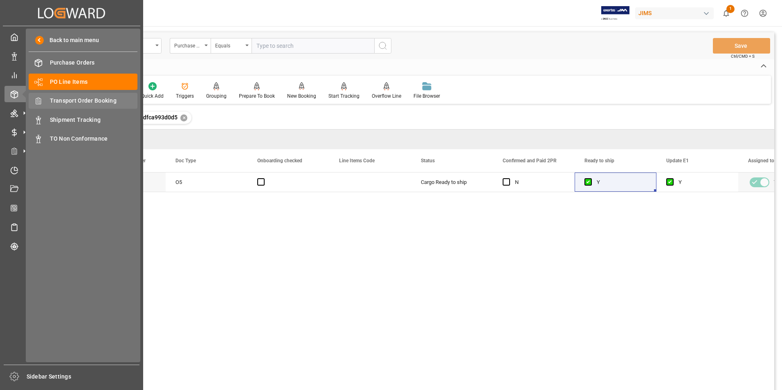
click at [85, 97] on span "Transport Order Booking" at bounding box center [94, 101] width 88 height 9
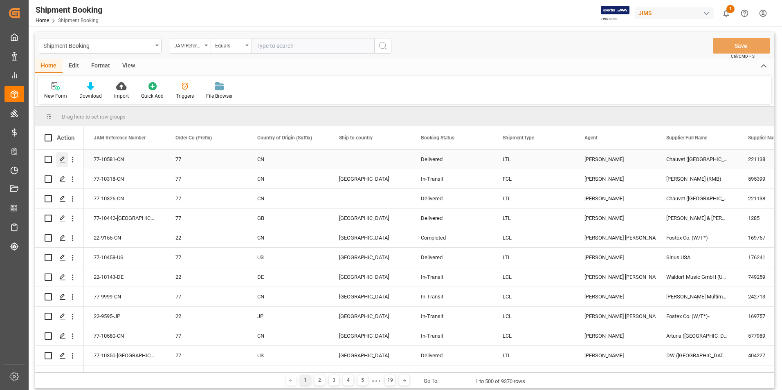
click at [61, 157] on icon "Press SPACE to select this row." at bounding box center [62, 159] width 7 height 7
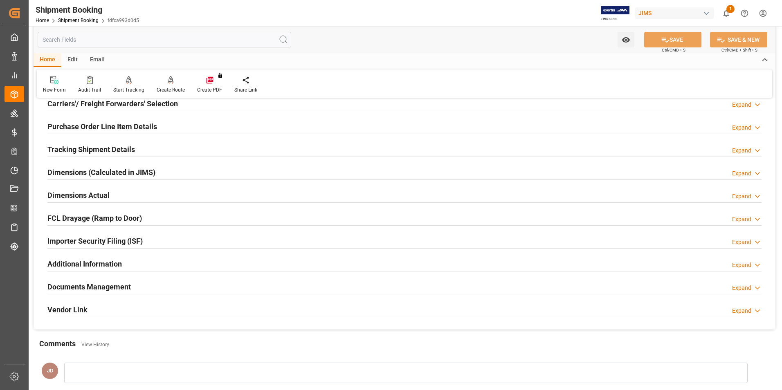
scroll to position [123, 0]
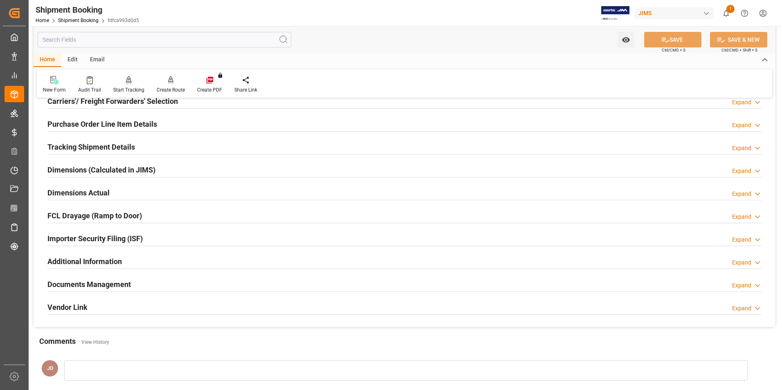
click at [76, 283] on h2 "Documents Management" at bounding box center [88, 284] width 83 height 11
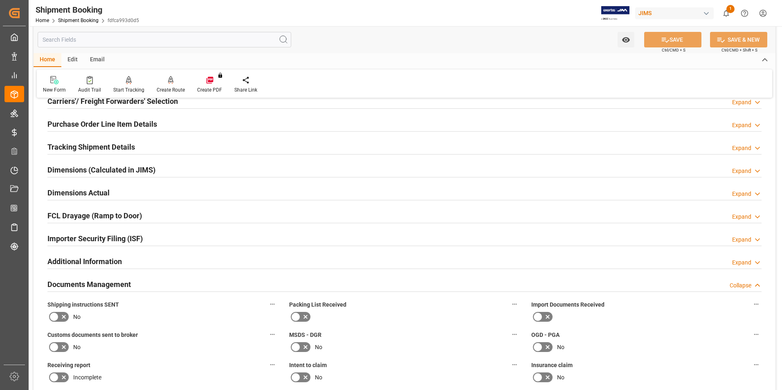
click at [541, 314] on icon at bounding box center [538, 317] width 10 height 10
click at [0, 0] on input "checkbox" at bounding box center [0, 0] width 0 height 0
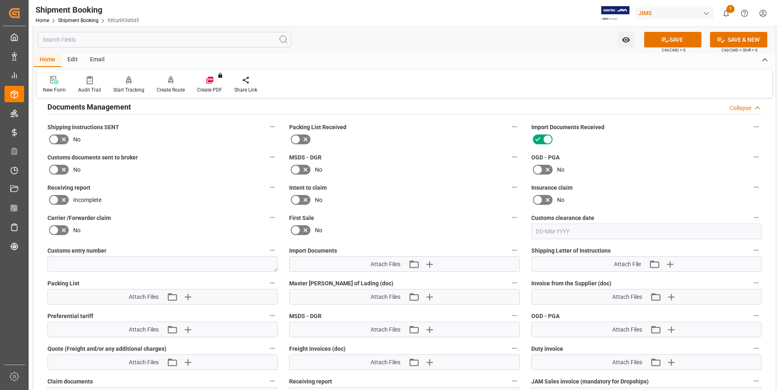
scroll to position [327, 0]
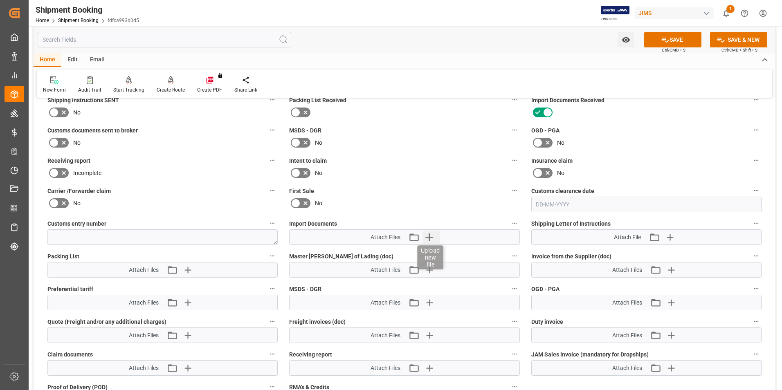
click at [429, 236] on icon "button" at bounding box center [430, 238] width 8 height 8
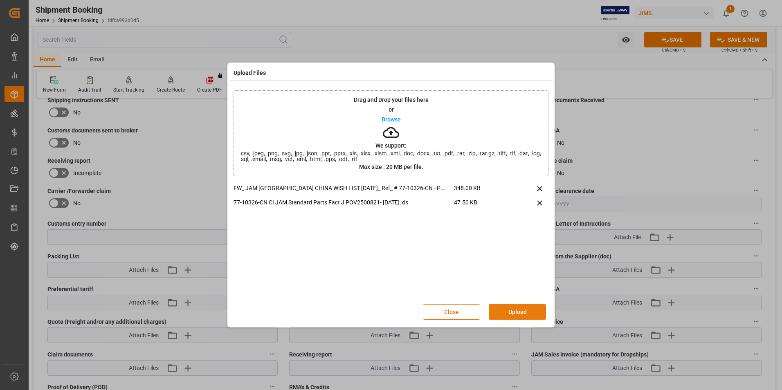
click at [521, 315] on button "Upload" at bounding box center [517, 312] width 57 height 16
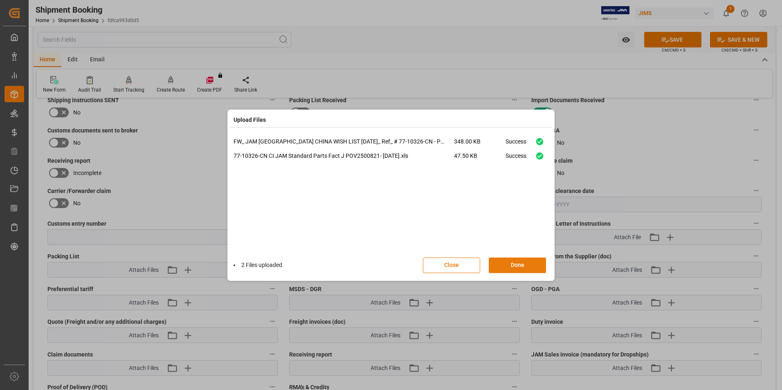
click at [522, 268] on button "Done" at bounding box center [517, 266] width 57 height 16
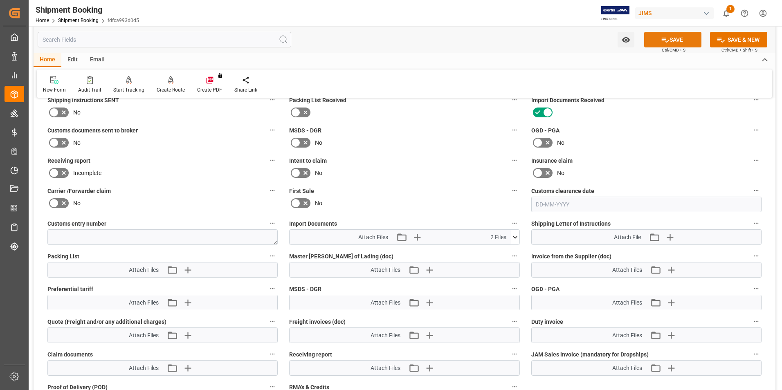
click at [656, 40] on button "SAVE" at bounding box center [673, 40] width 57 height 16
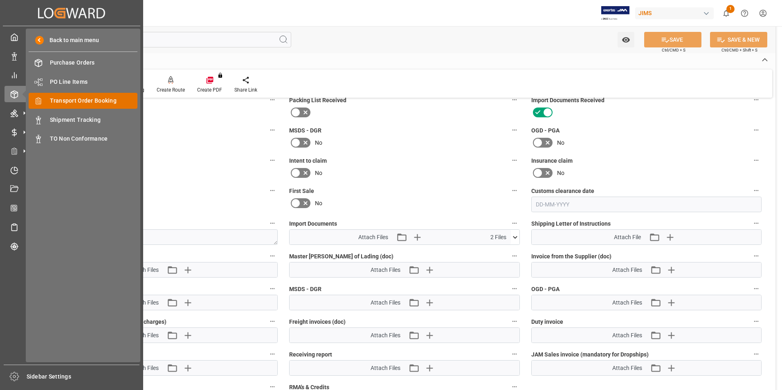
click at [79, 101] on span "Transport Order Booking" at bounding box center [94, 101] width 88 height 9
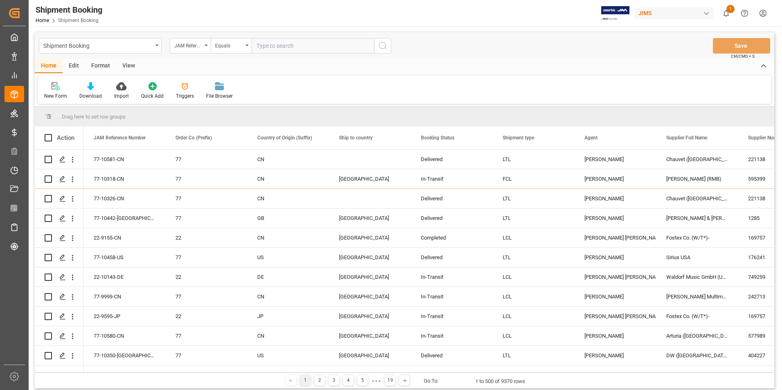
click at [286, 43] on input "text" at bounding box center [313, 46] width 123 height 16
paste input "77-10511-[GEOGRAPHIC_DATA]"
type input "77-10511-[GEOGRAPHIC_DATA]"
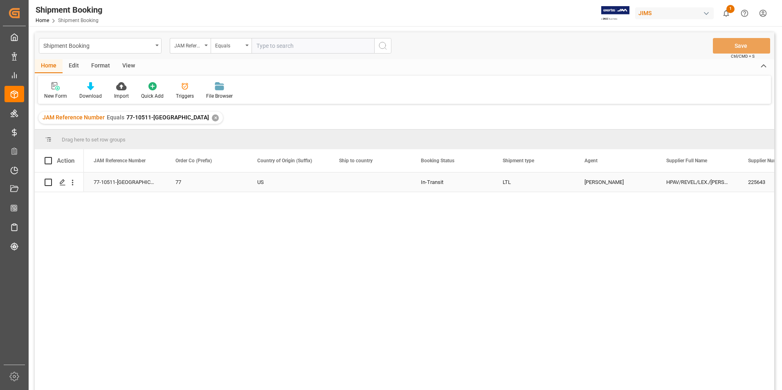
click at [129, 179] on div "77-10511-[GEOGRAPHIC_DATA]" at bounding box center [125, 182] width 82 height 19
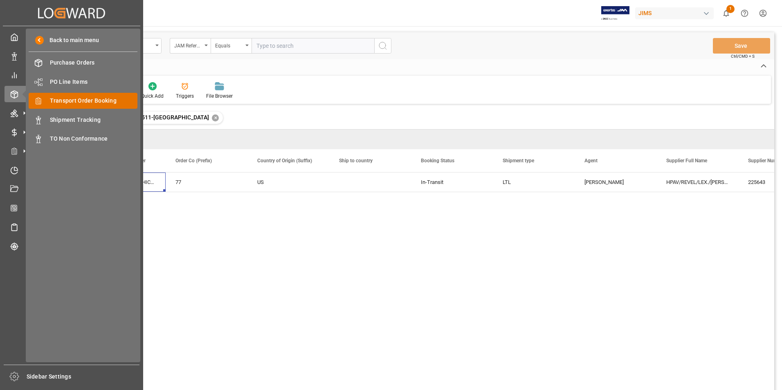
click at [83, 103] on span "Transport Order Booking" at bounding box center [94, 101] width 88 height 9
